Goal: Find specific page/section: Find specific page/section

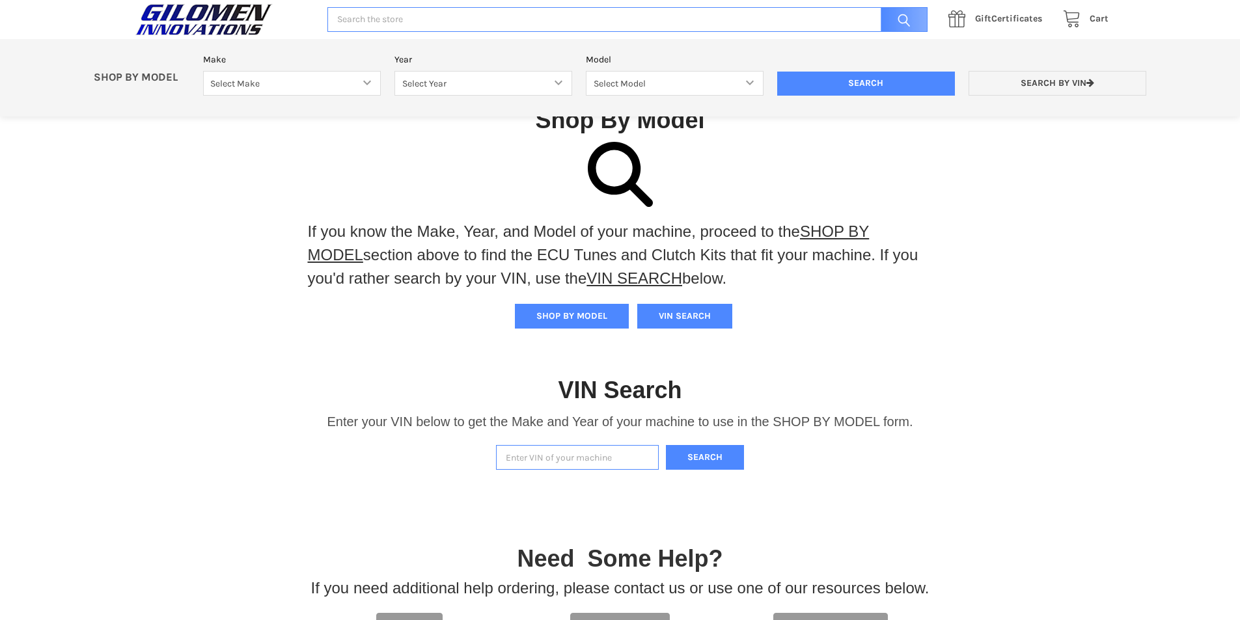
scroll to position [270, 0]
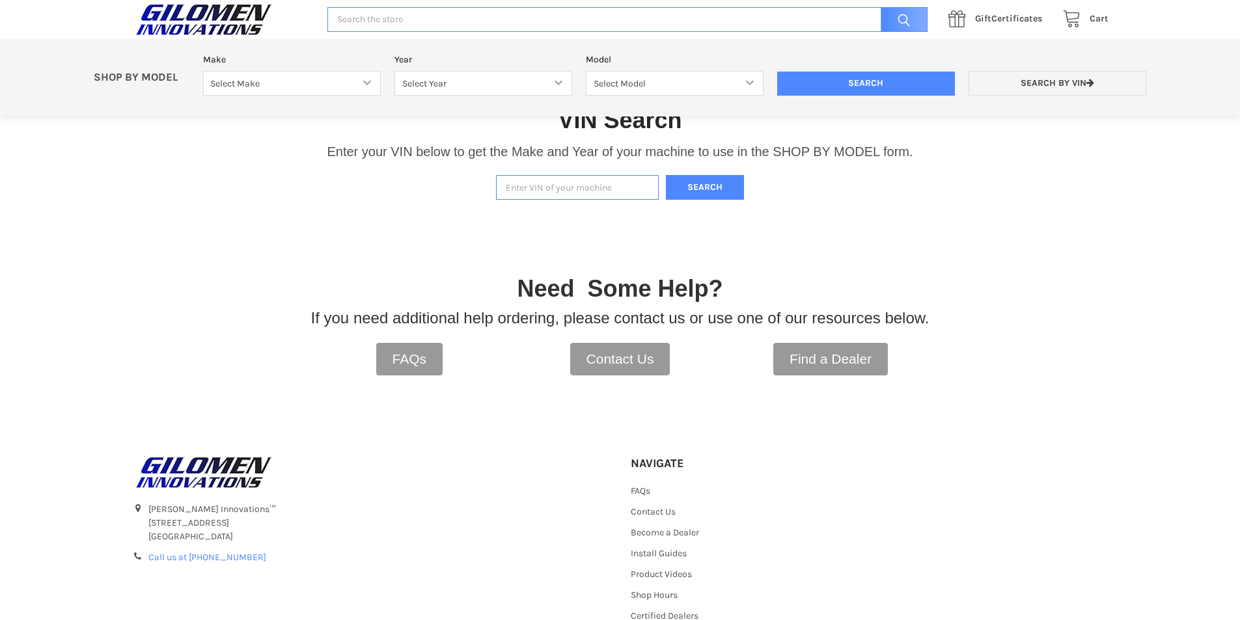
click at [544, 187] on input "Enter VIN of your machine" at bounding box center [577, 187] width 163 height 25
type input "4xarrv990r8745431"
click at [732, 181] on button "Search" at bounding box center [705, 187] width 78 height 25
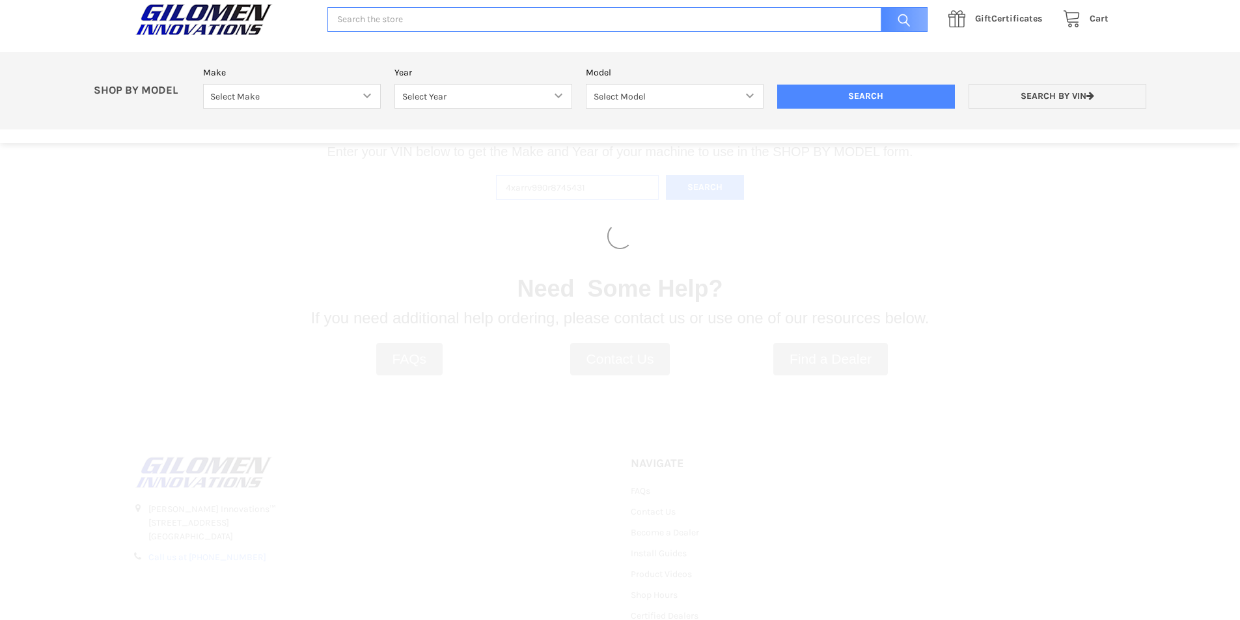
select select "330"
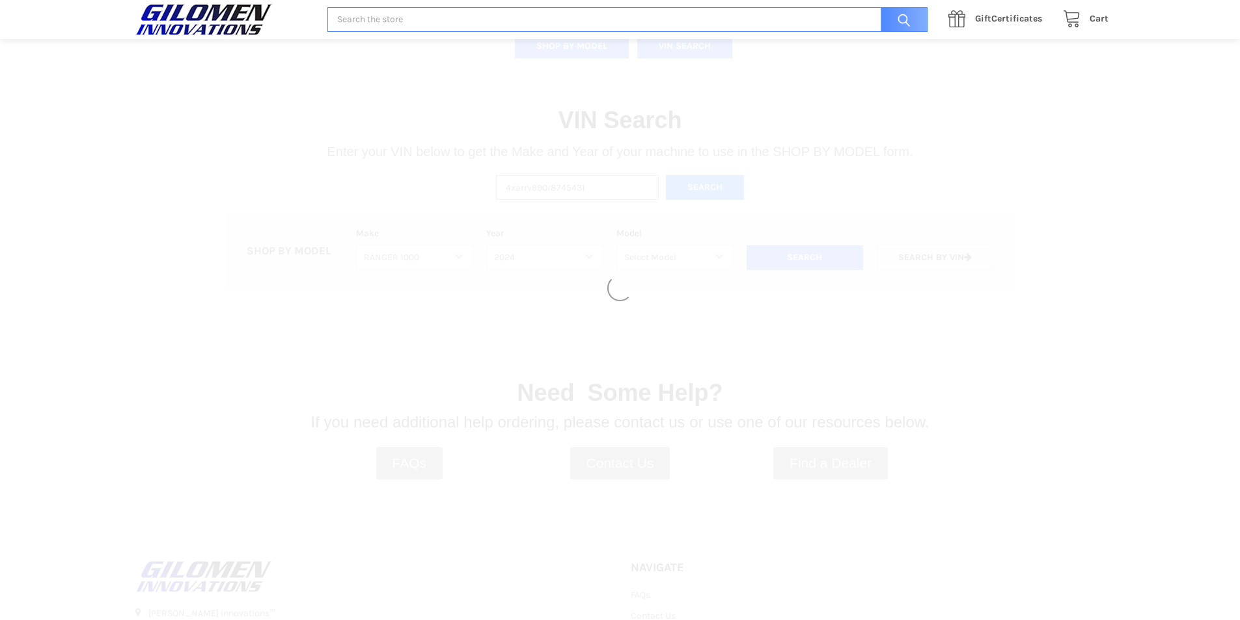
select select "628"
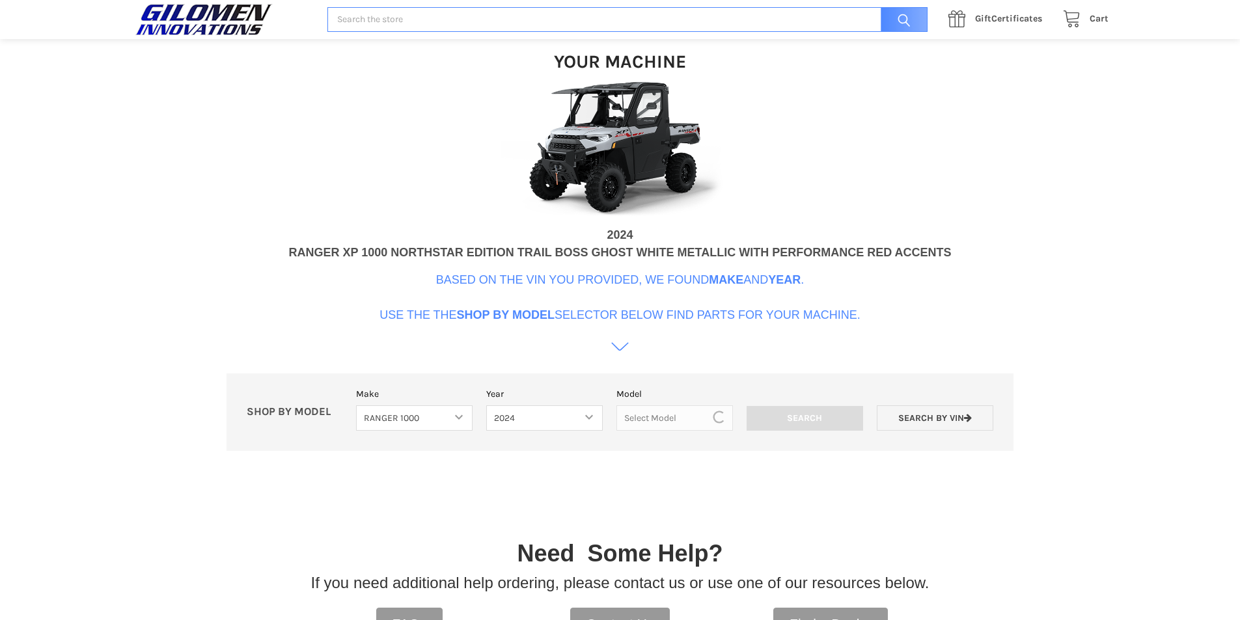
scroll to position [398, 0]
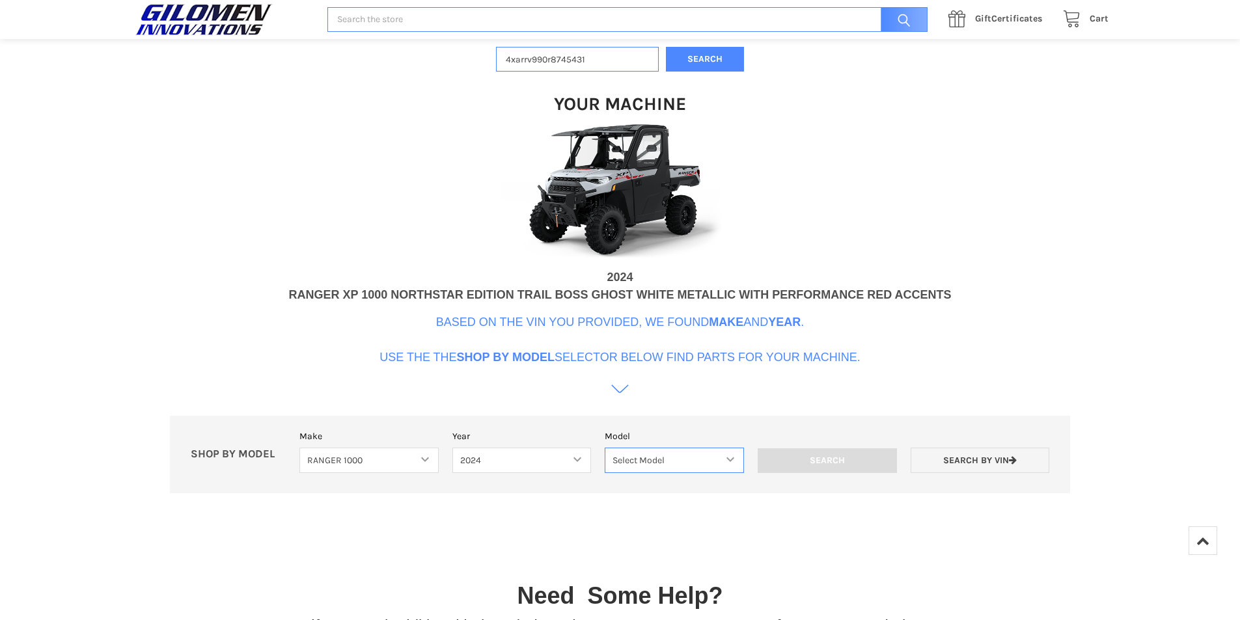
click at [705, 459] on select "Select Model Ranger 1000 Basic 61 HP SOHC Ranger 1000 Crew Basic 61 HP SOHC Ran…" at bounding box center [674, 460] width 139 height 25
select select "639"
click at [605, 448] on select "Select Model Ranger 1000 Basic 61 HP SOHC Ranger 1000 Crew Basic 61 HP SOHC Ran…" at bounding box center [674, 460] width 139 height 25
click at [828, 460] on input "Search" at bounding box center [827, 460] width 139 height 25
